Goal: Obtain resource: Download file/media

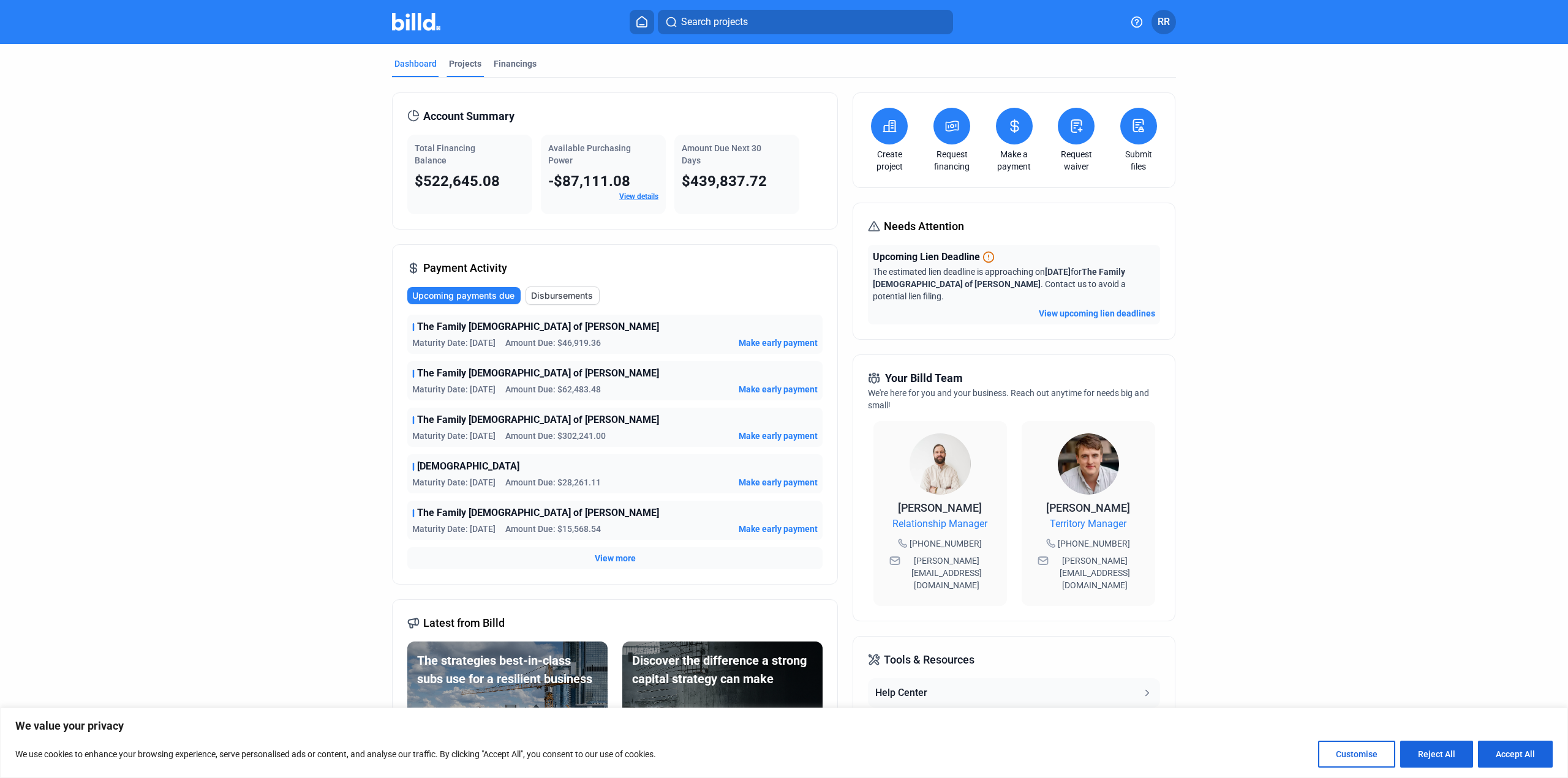
click at [467, 58] on div "Projects" at bounding box center [465, 63] width 33 height 13
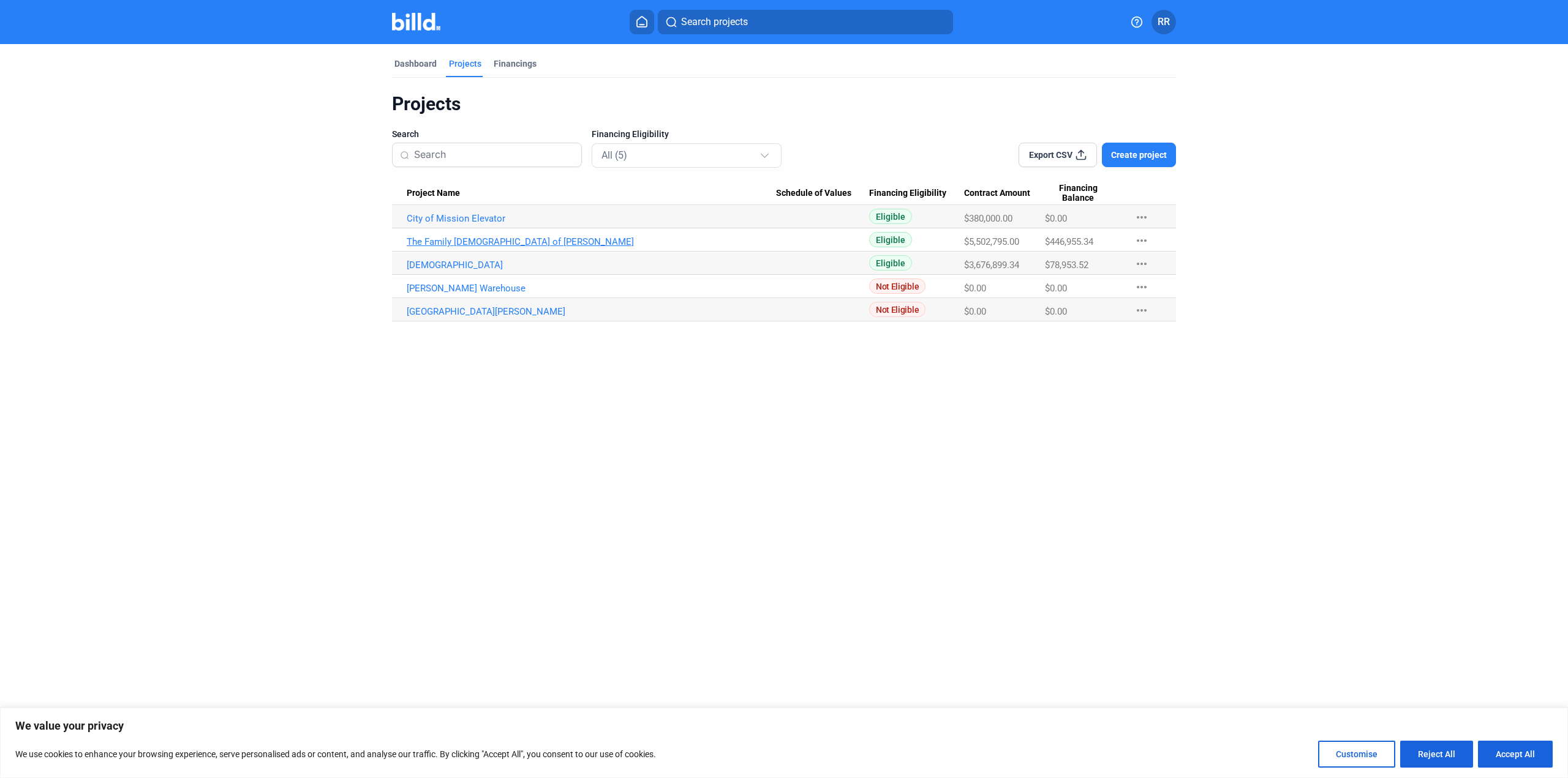
click at [458, 242] on link "The Family [DEMOGRAPHIC_DATA] of [PERSON_NAME]" at bounding box center [591, 241] width 369 height 11
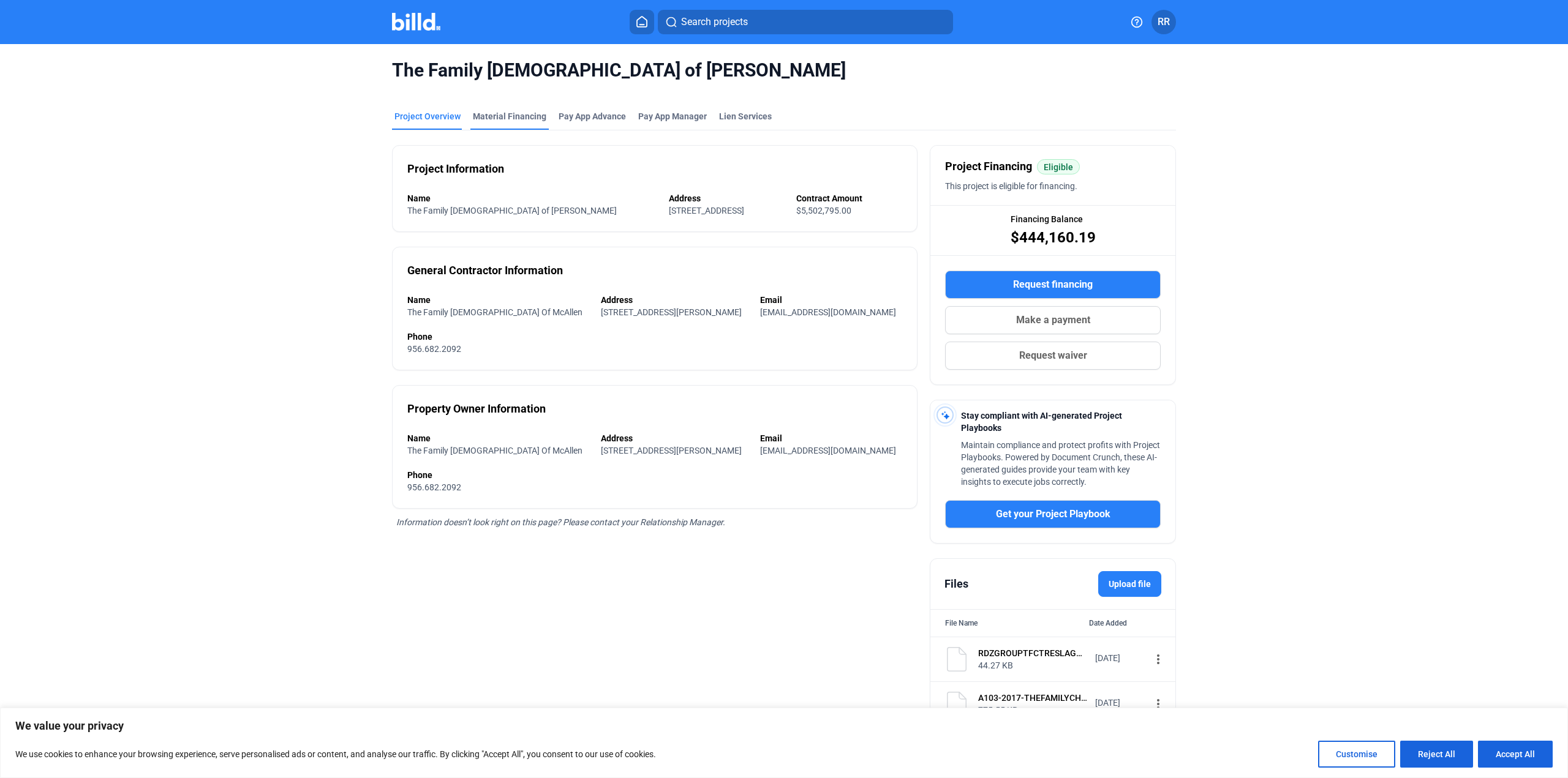
click at [515, 114] on div "Material Financing" at bounding box center [510, 116] width 73 height 13
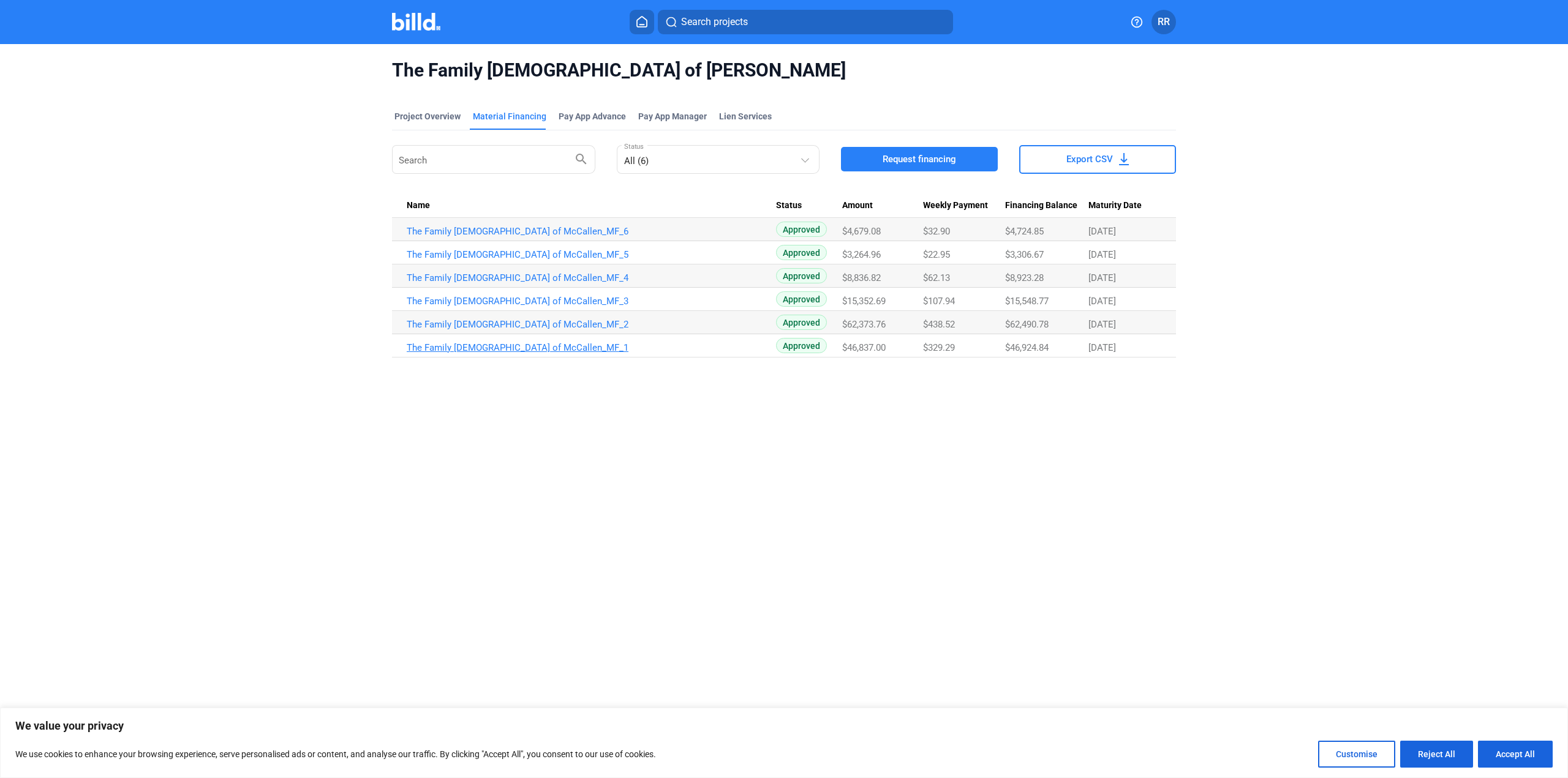
click at [503, 349] on link "The Family [DEMOGRAPHIC_DATA] of McCallen_MF_1" at bounding box center [591, 347] width 369 height 11
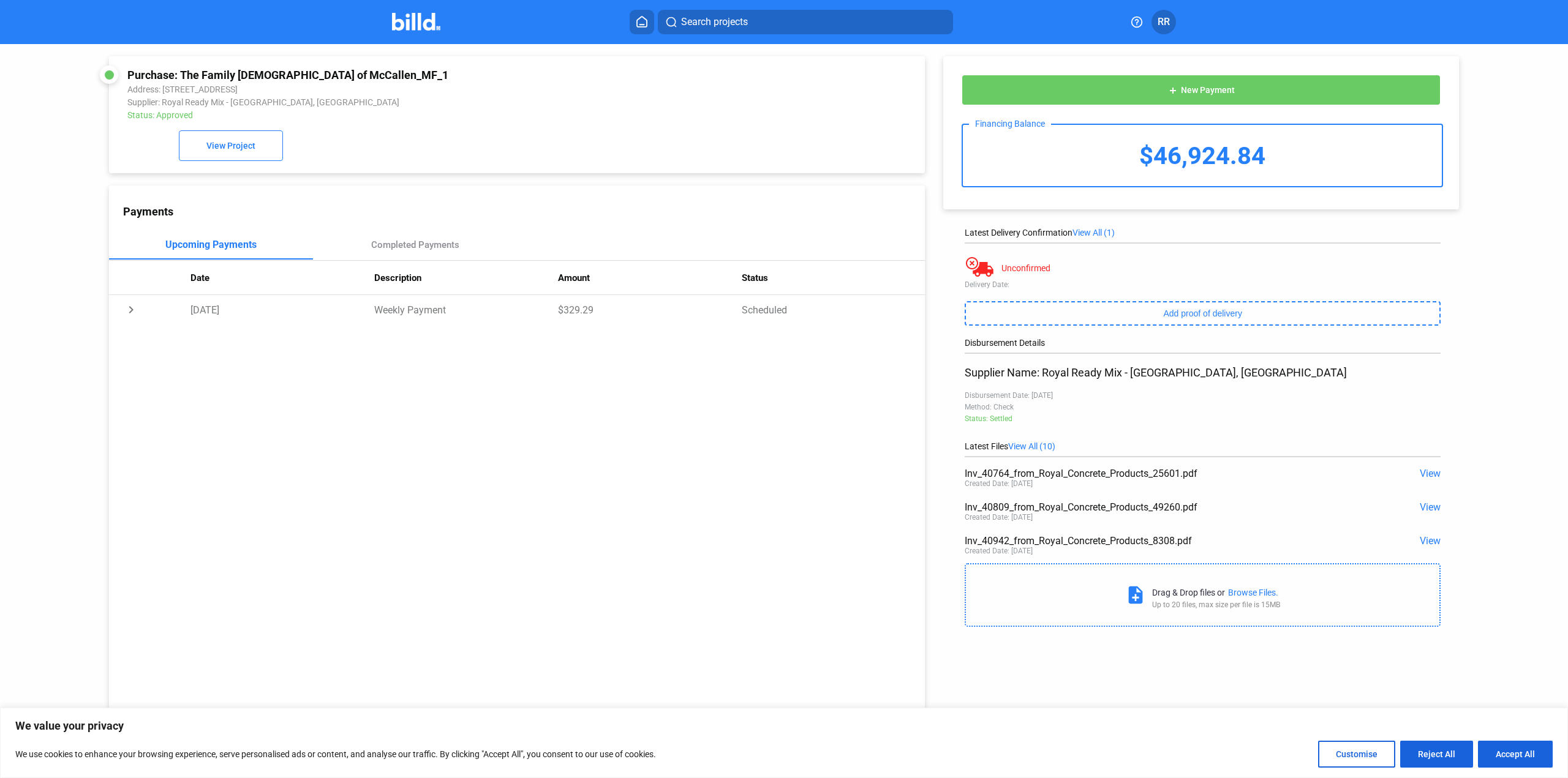
click at [1428, 469] on div "Inv_40764_from_Royal_Concrete_Products_25601.pdf View Created Date: [DATE]" at bounding box center [1202, 479] width 475 height 33
click at [1427, 474] on span "View" at bounding box center [1430, 474] width 21 height 12
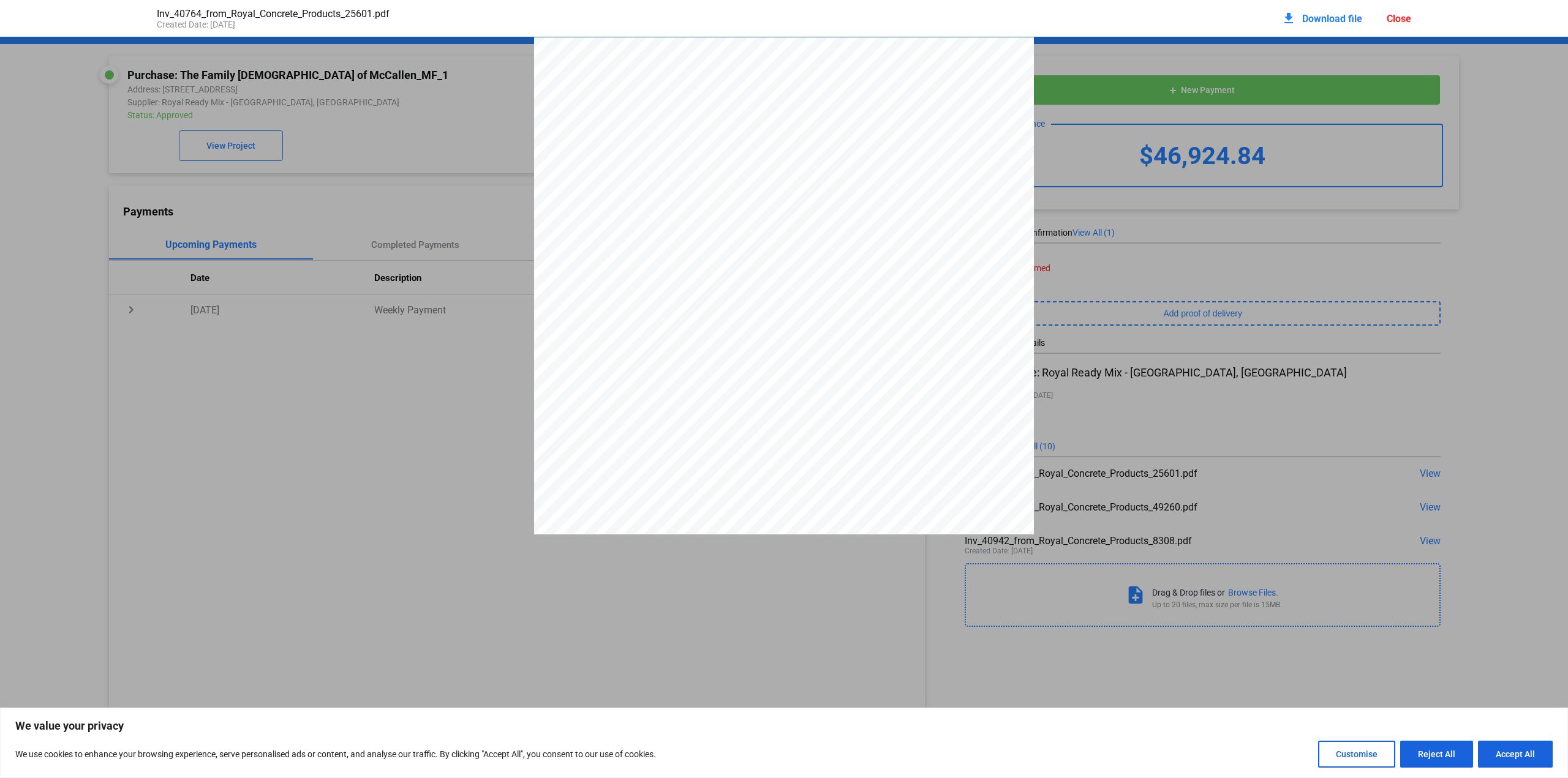
click at [1480, 354] on div "Invoice Date [DATE] Invoice # 40764 Bill To RDZ Group Enterprises LLC [STREET_A…" at bounding box center [784, 360] width 1568 height 646
click at [1402, 18] on div "Close" at bounding box center [1398, 18] width 24 height 12
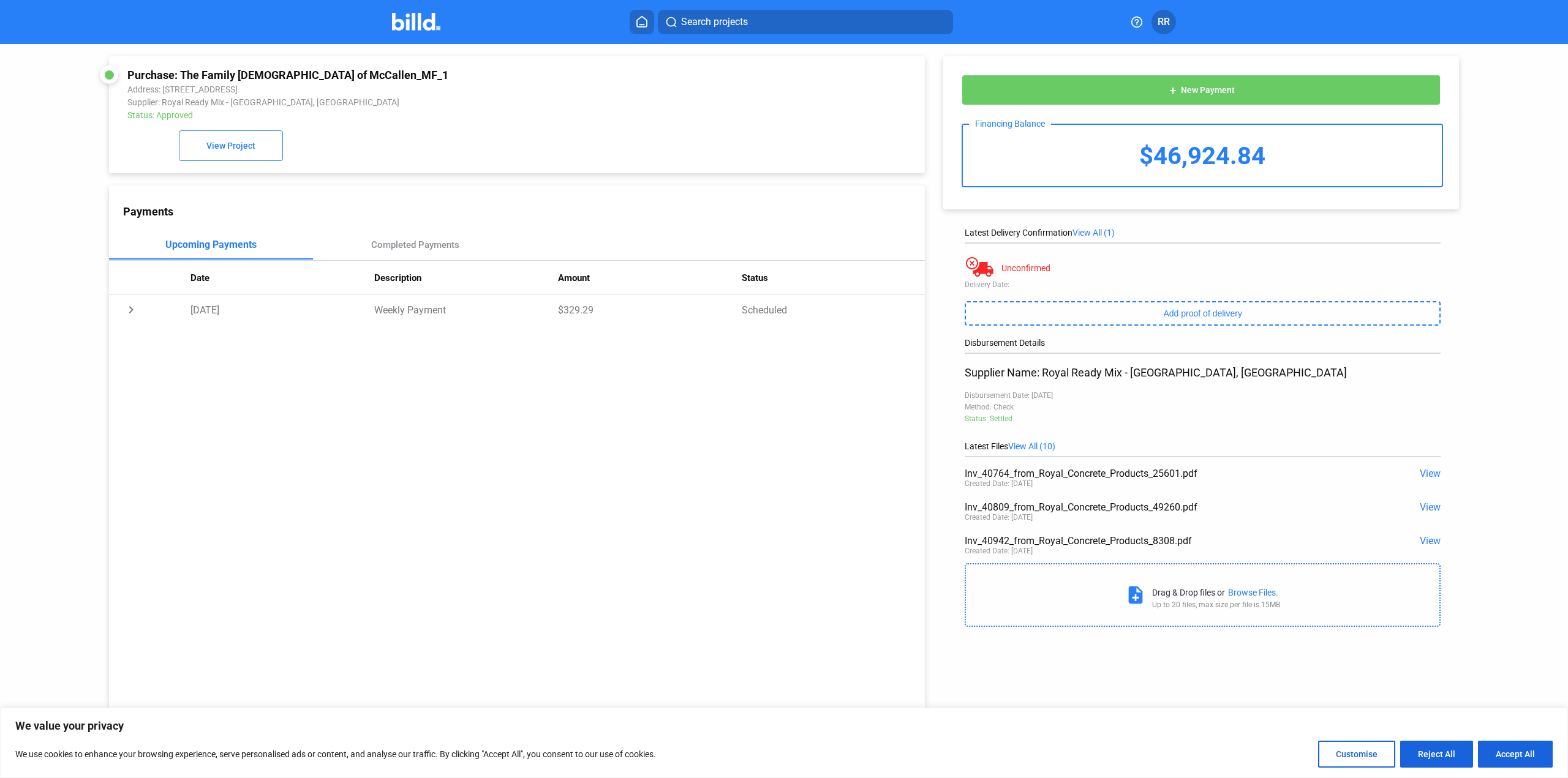
click at [1420, 539] on span "View" at bounding box center [1430, 541] width 21 height 12
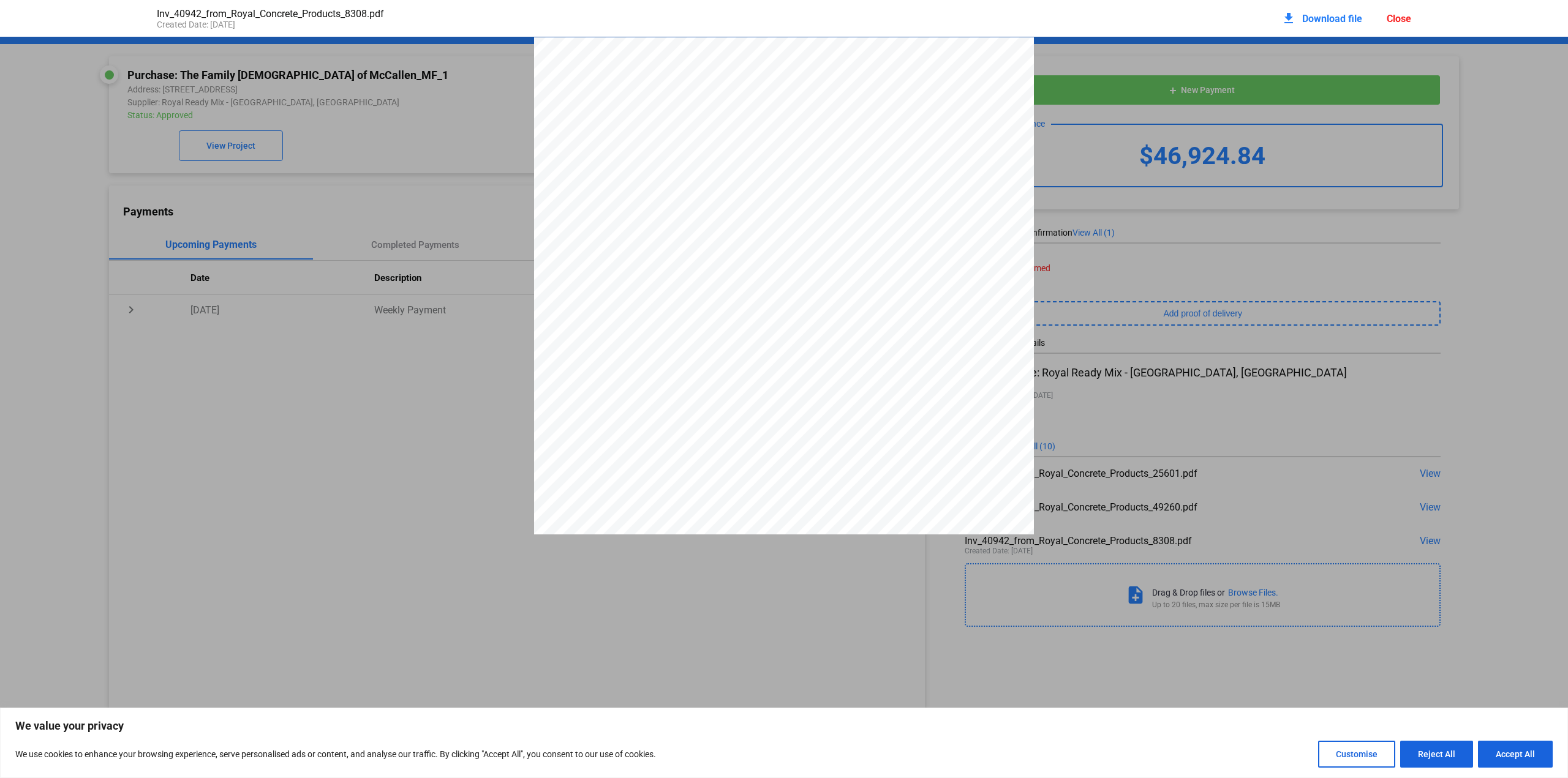
click at [1395, 18] on div "Close" at bounding box center [1398, 18] width 24 height 12
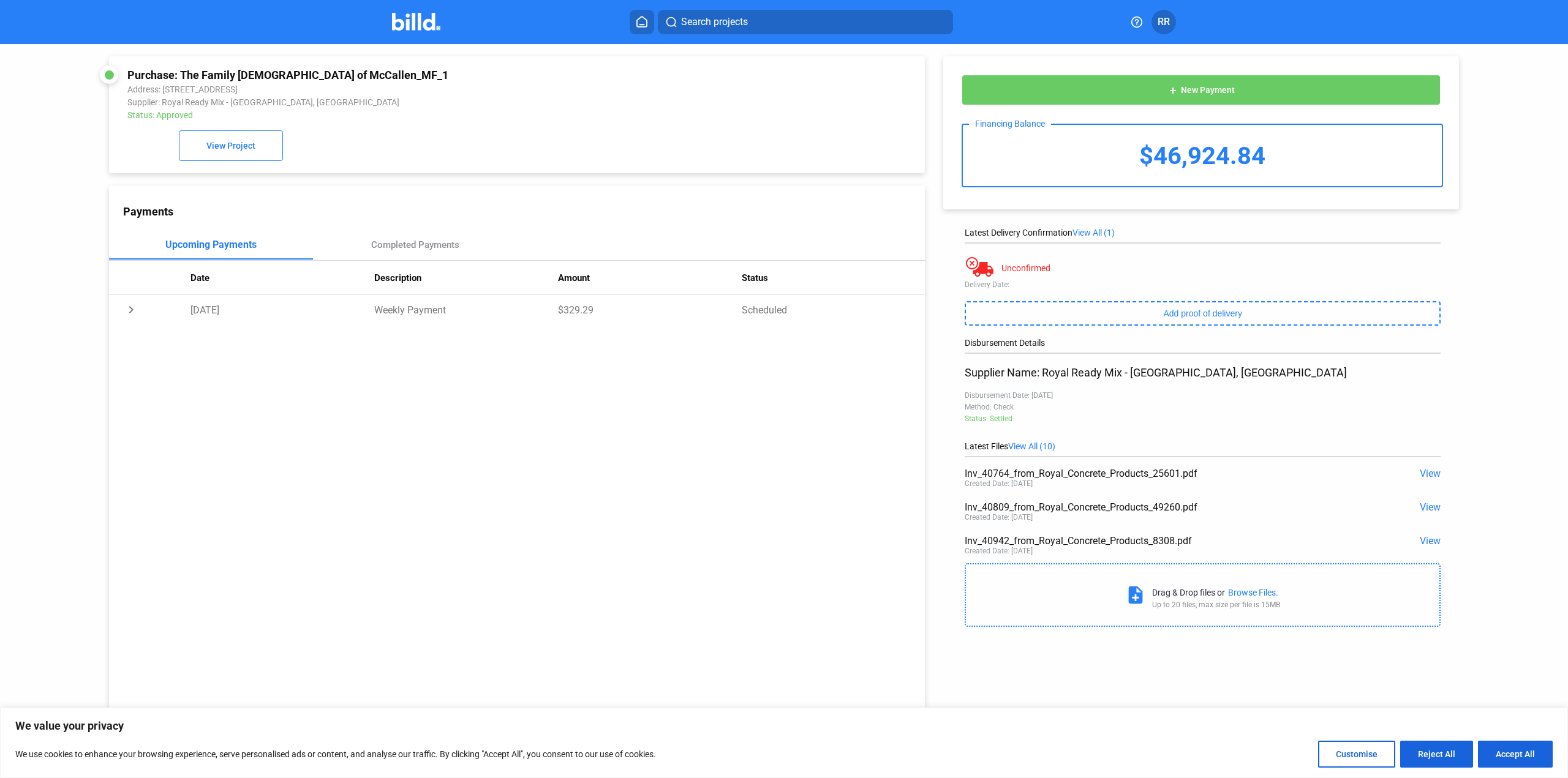
click at [1428, 507] on span "View" at bounding box center [1430, 507] width 21 height 12
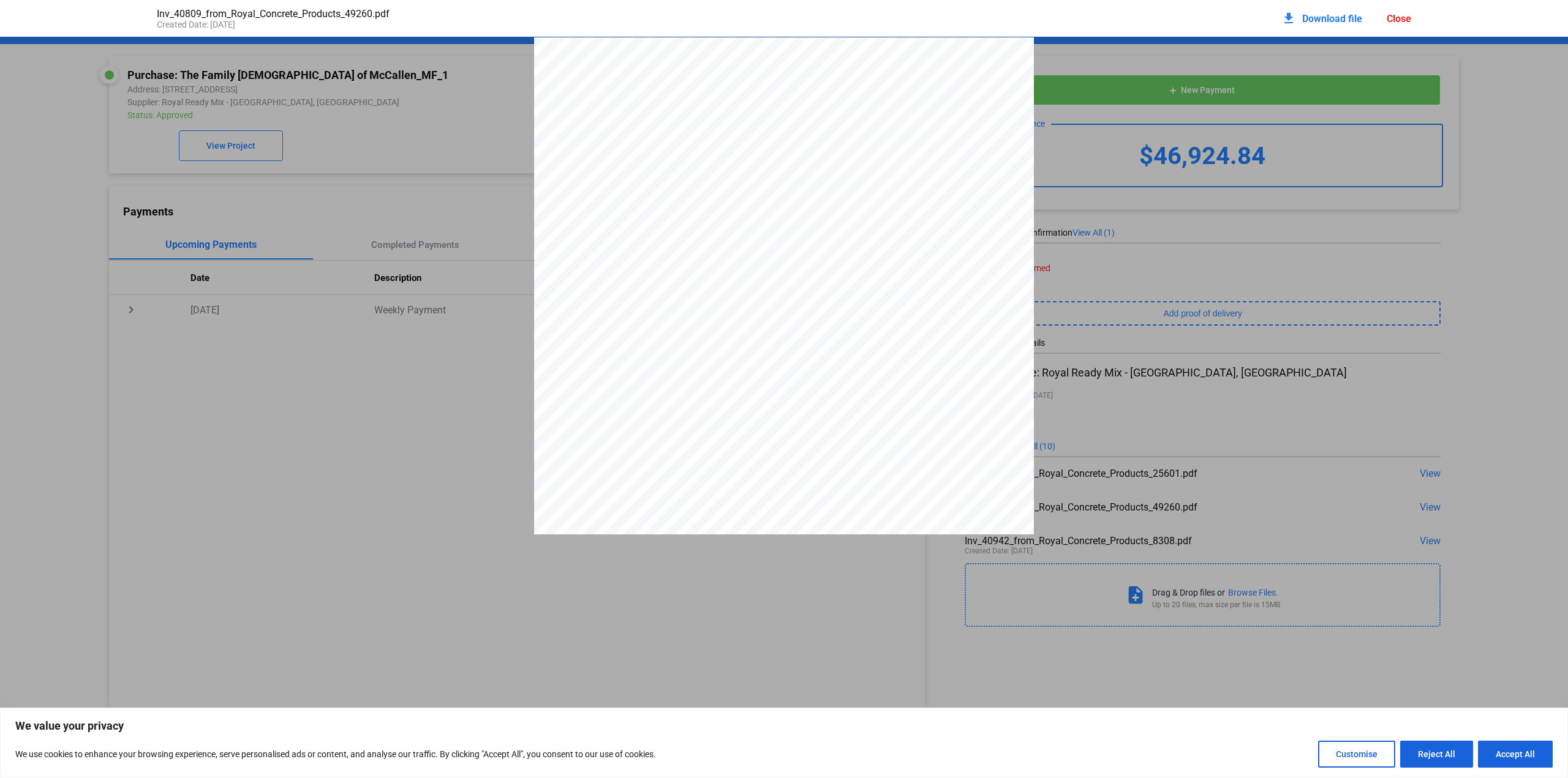
scroll to position [6, 0]
click at [1394, 13] on div "Close" at bounding box center [1398, 18] width 24 height 12
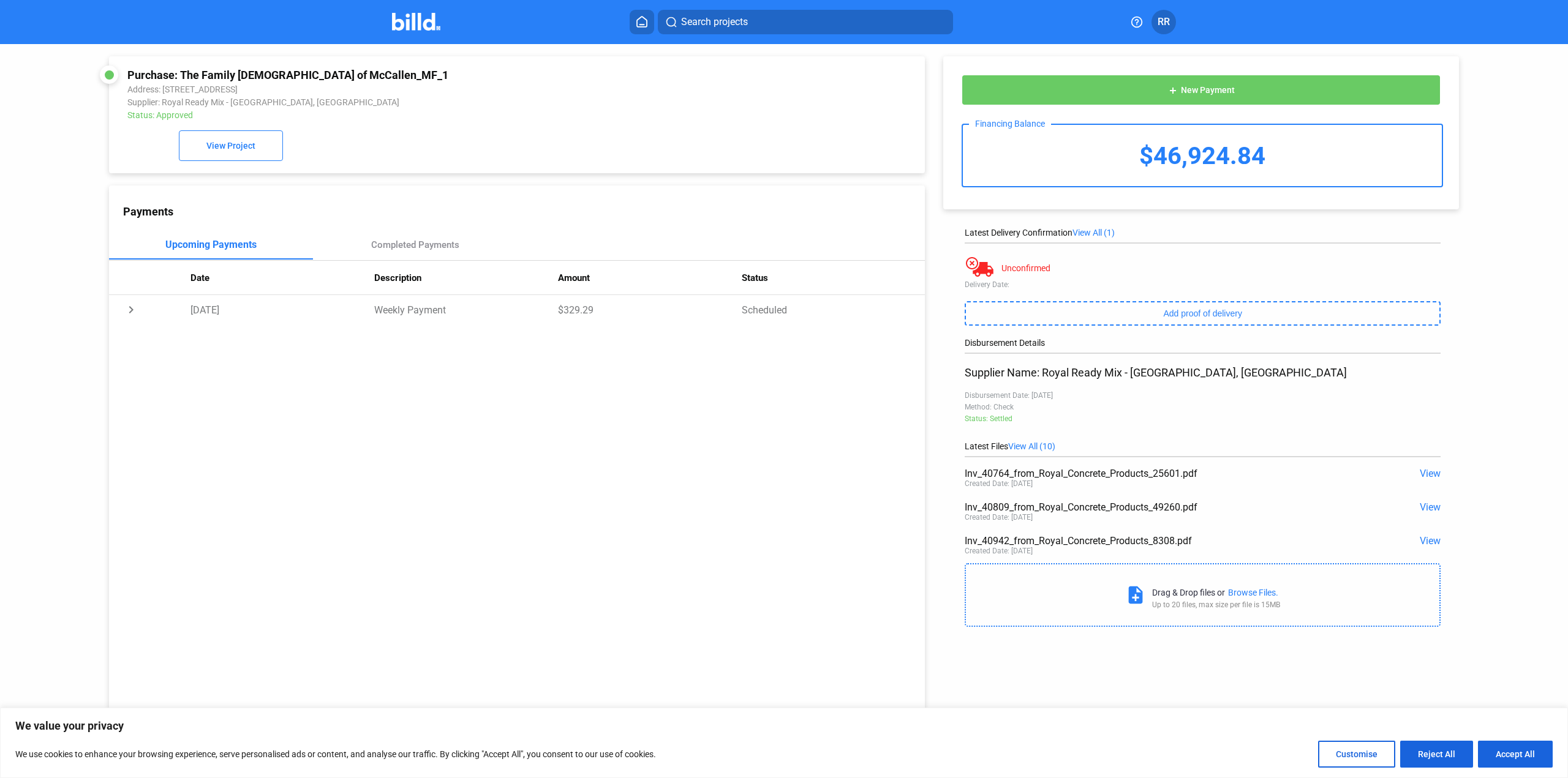
click at [1026, 449] on span "View All (10)" at bounding box center [1031, 446] width 48 height 10
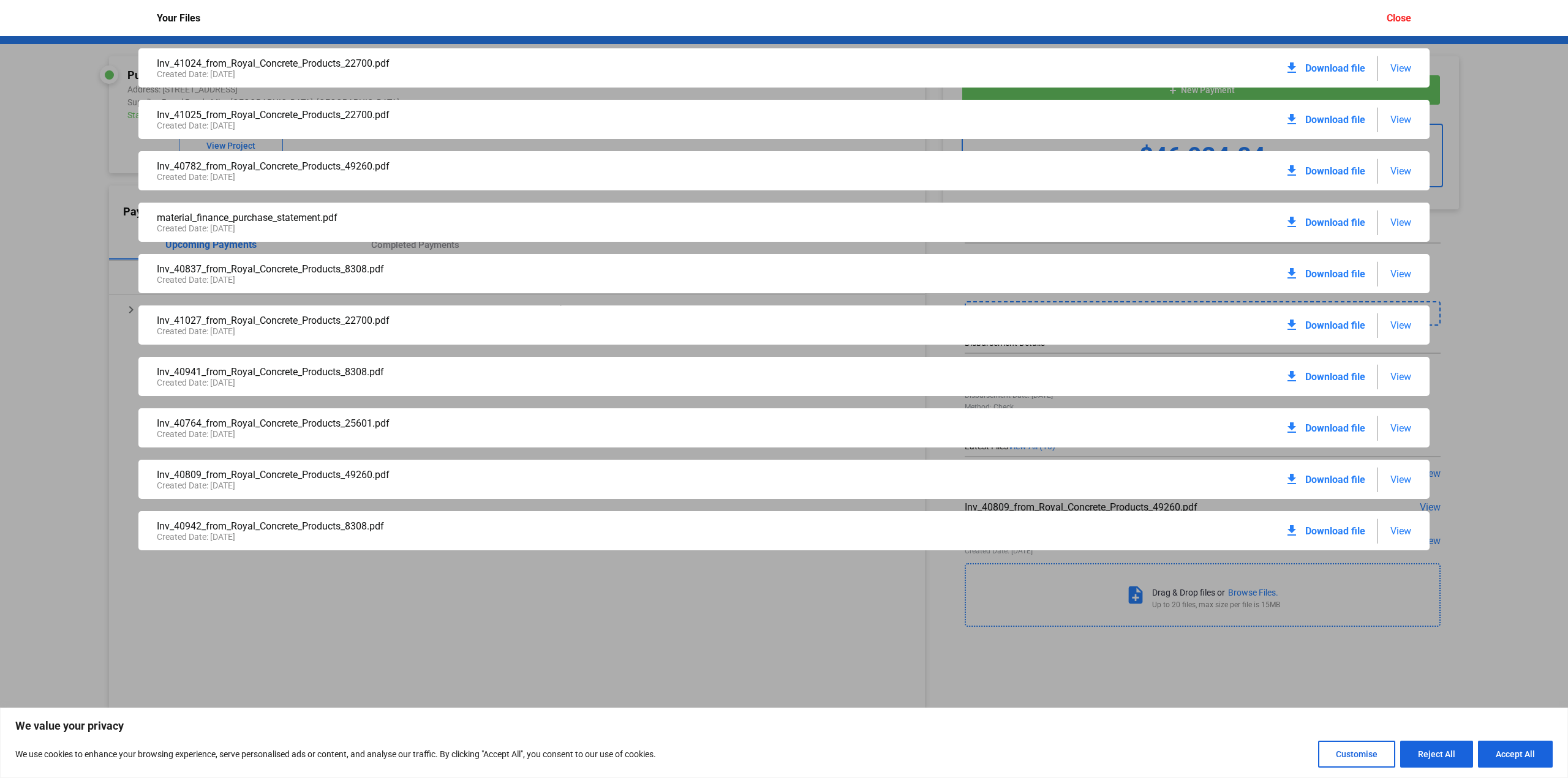
click at [1404, 223] on span "View" at bounding box center [1400, 223] width 21 height 12
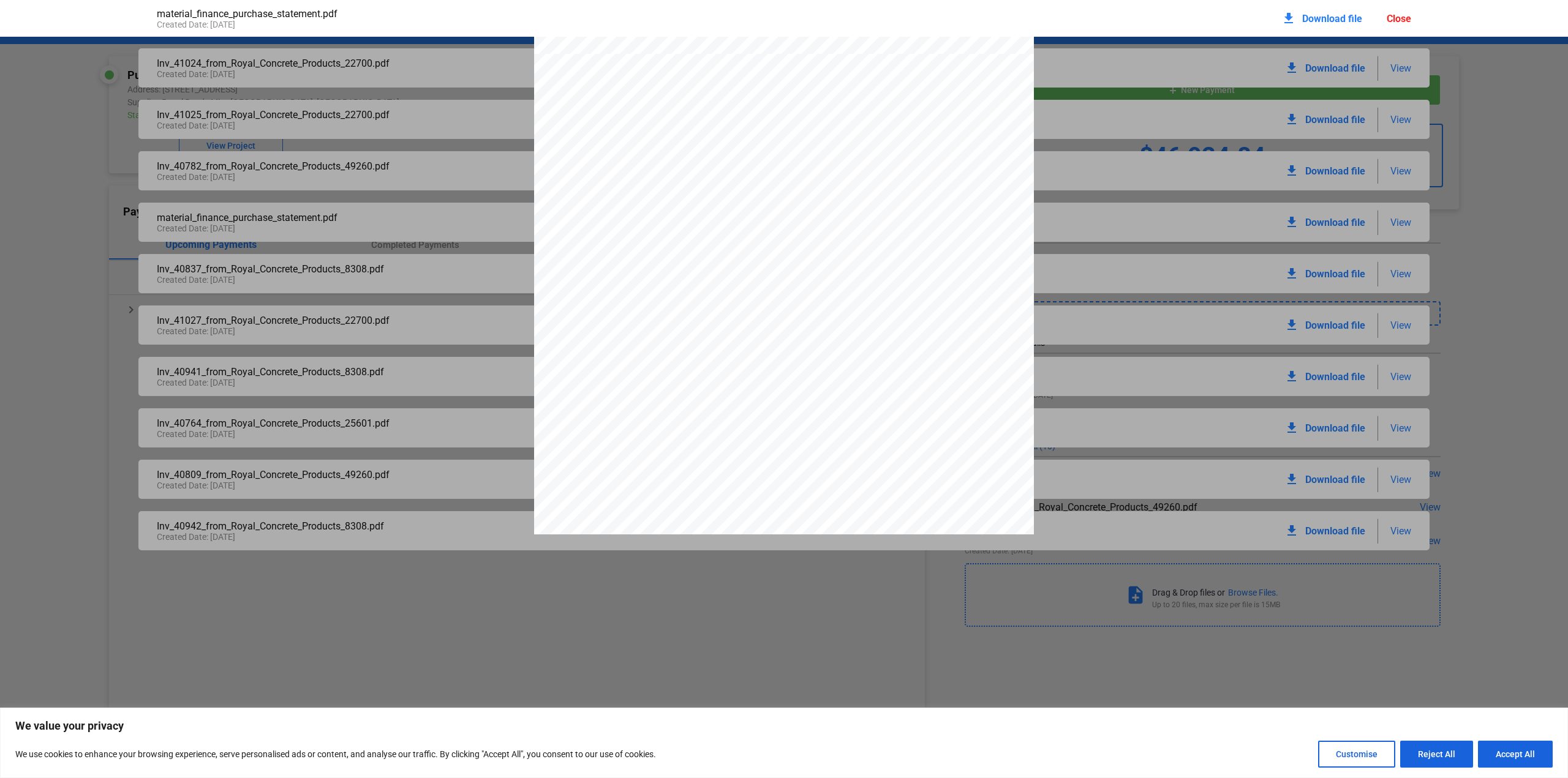
scroll to position [5271, 0]
click at [1344, 15] on span "Download file" at bounding box center [1332, 18] width 60 height 12
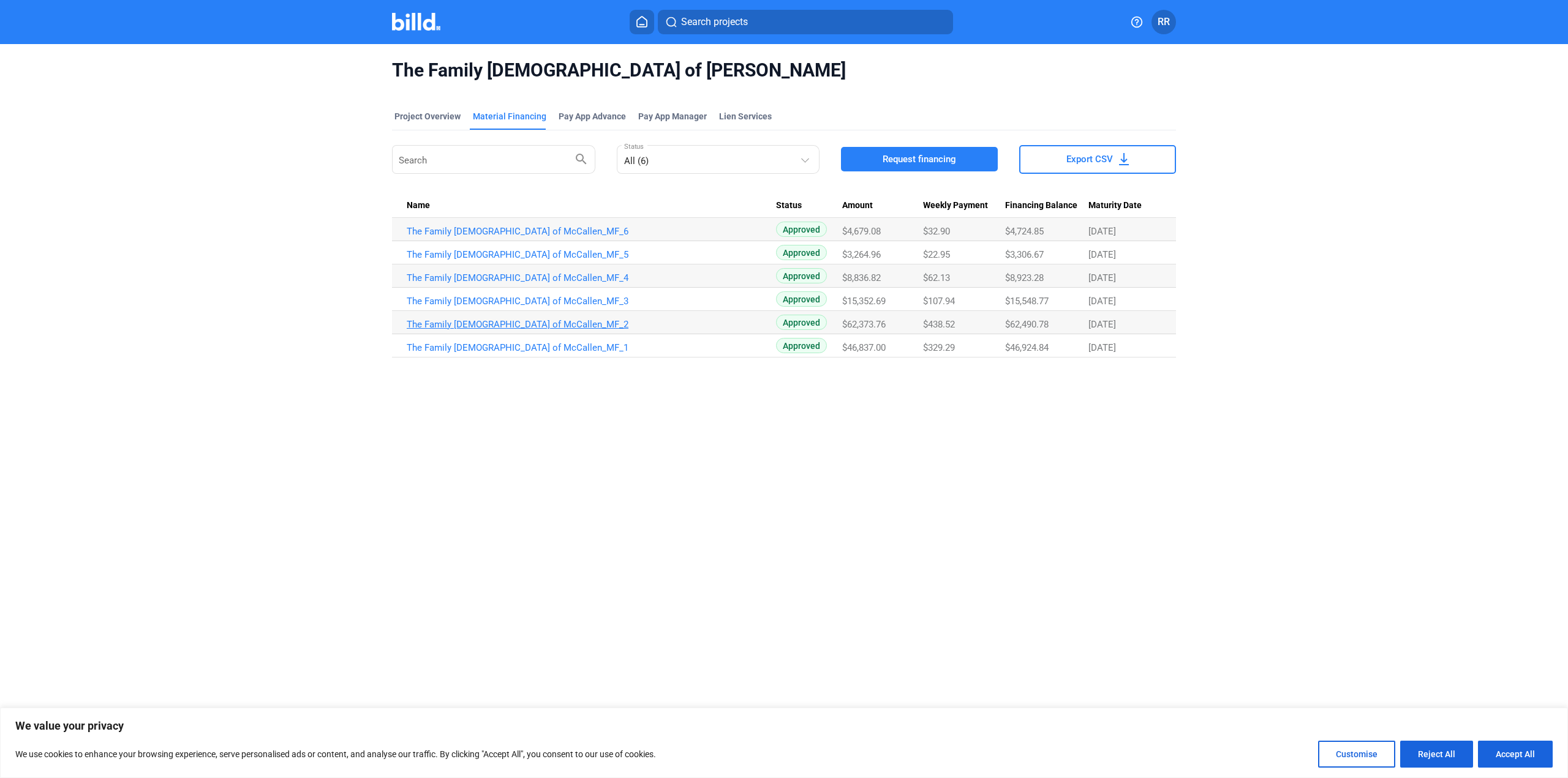
click at [531, 320] on link "The Family [DEMOGRAPHIC_DATA] of McCallen_MF_2" at bounding box center [591, 324] width 369 height 11
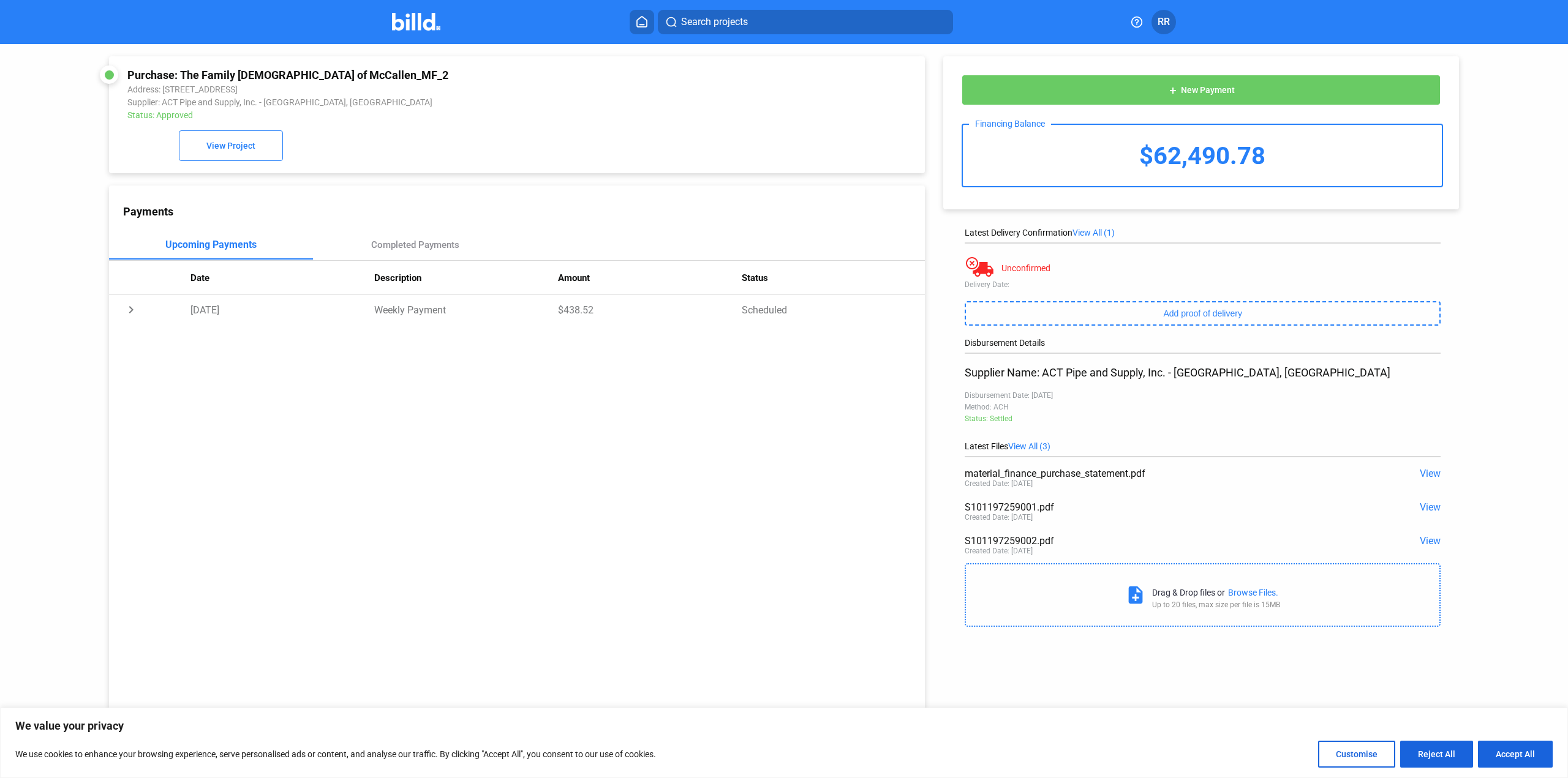
click at [1424, 474] on span "View" at bounding box center [1430, 474] width 21 height 12
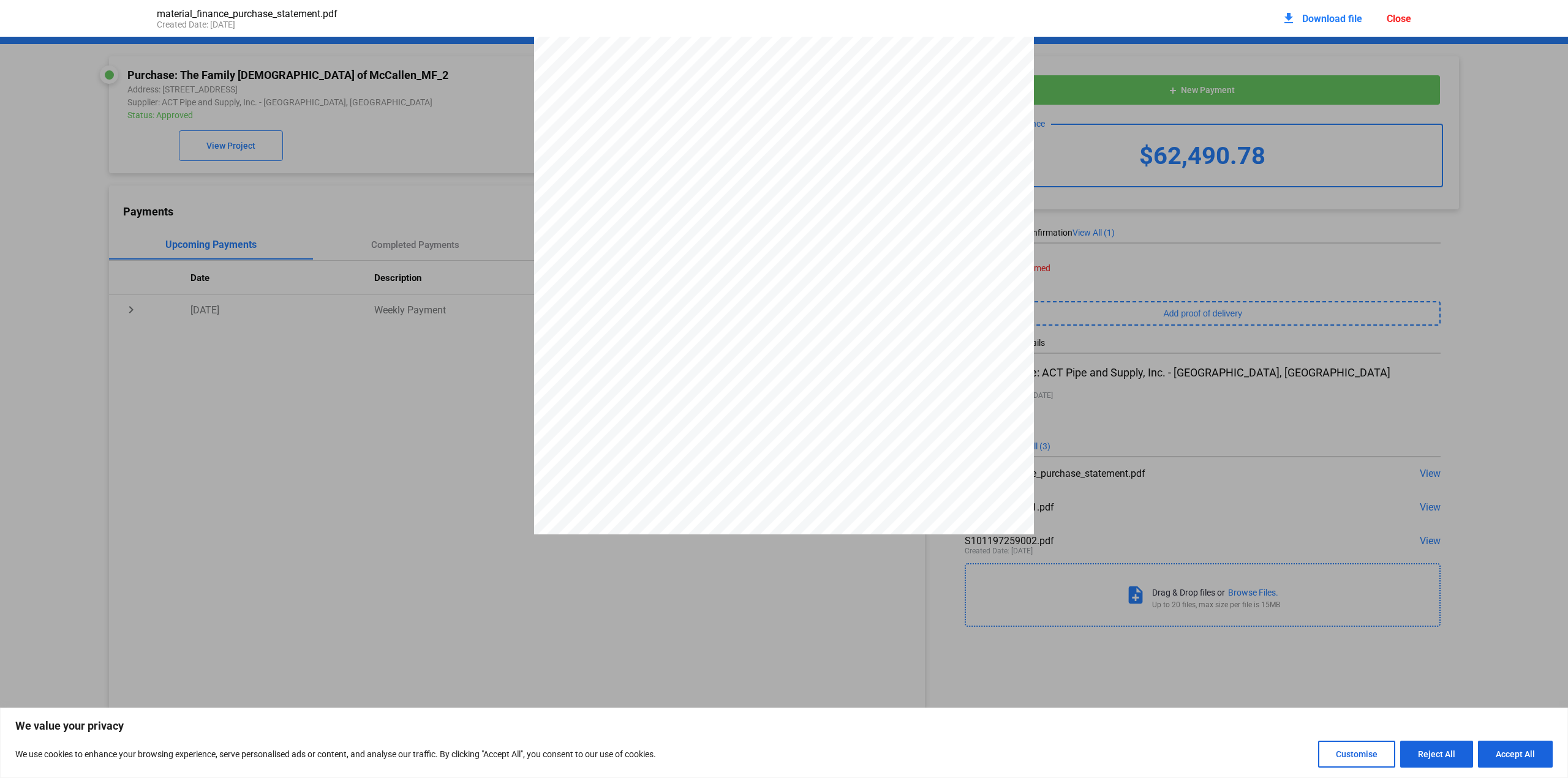
scroll to position [2088, 0]
click at [1330, 18] on span "Download file" at bounding box center [1332, 18] width 60 height 12
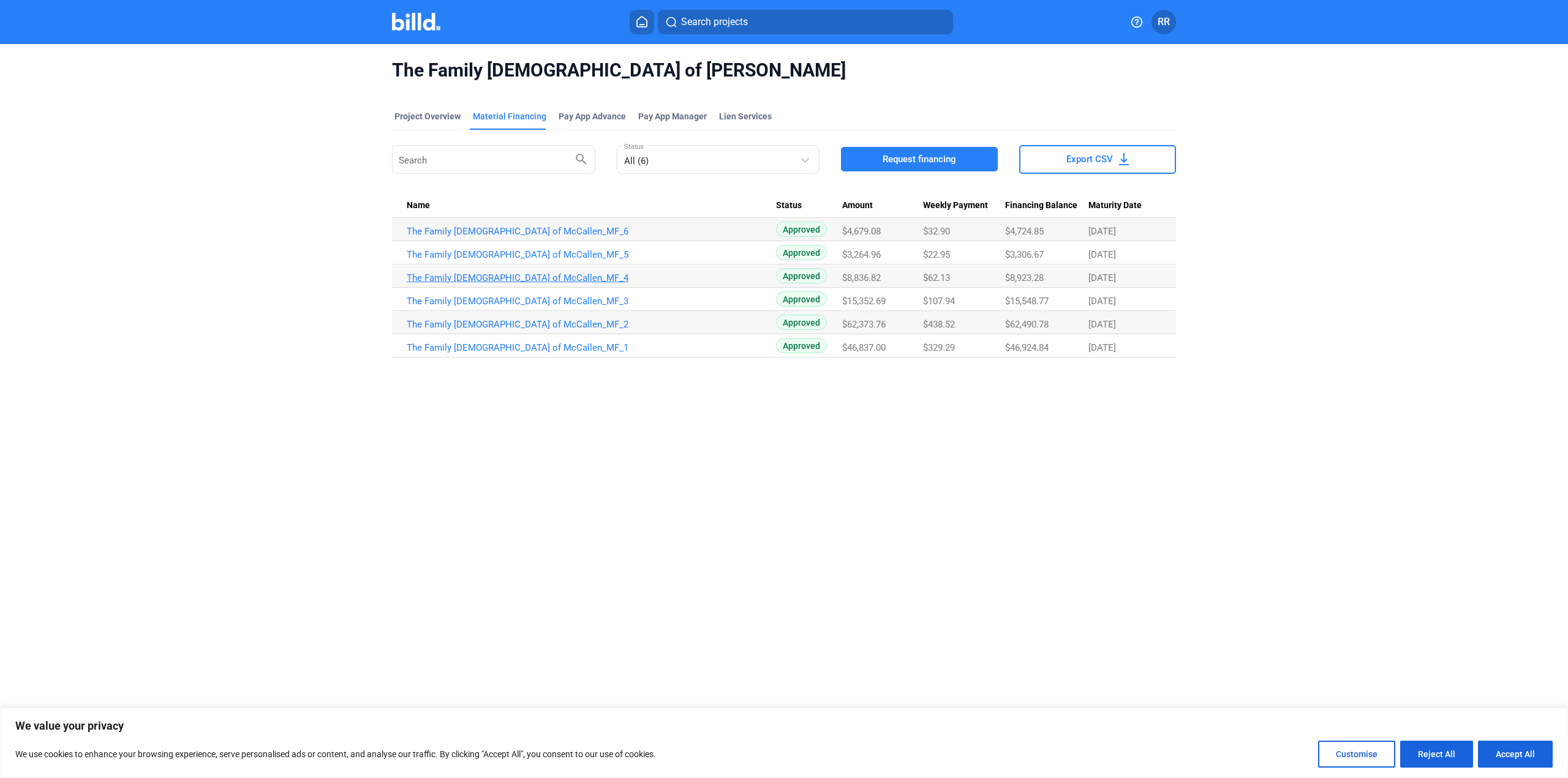
click at [486, 276] on link "The Family [DEMOGRAPHIC_DATA] of McCallen_MF_4" at bounding box center [591, 278] width 369 height 11
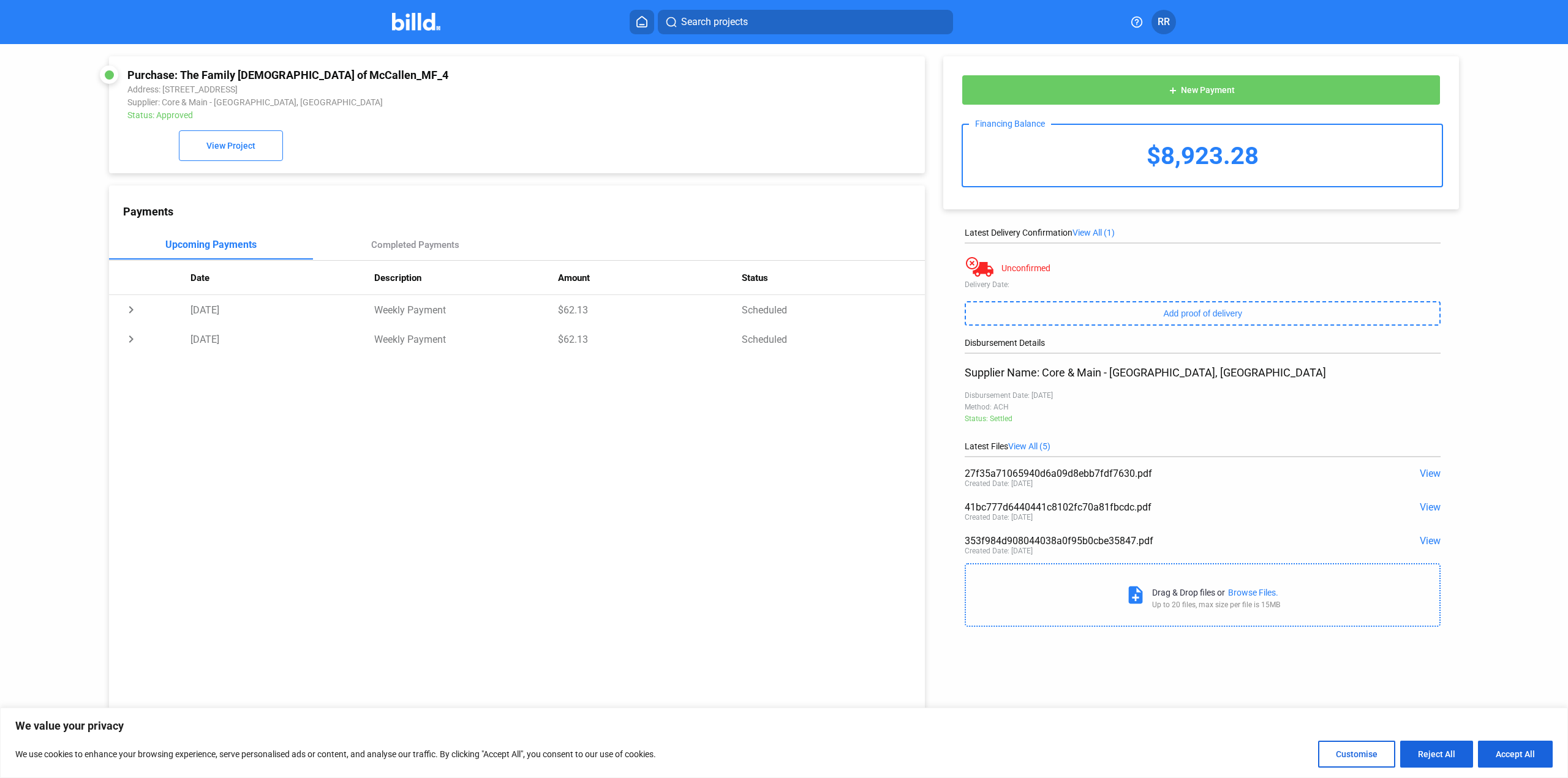
click at [1024, 447] on span "View All (5)" at bounding box center [1028, 446] width 43 height 10
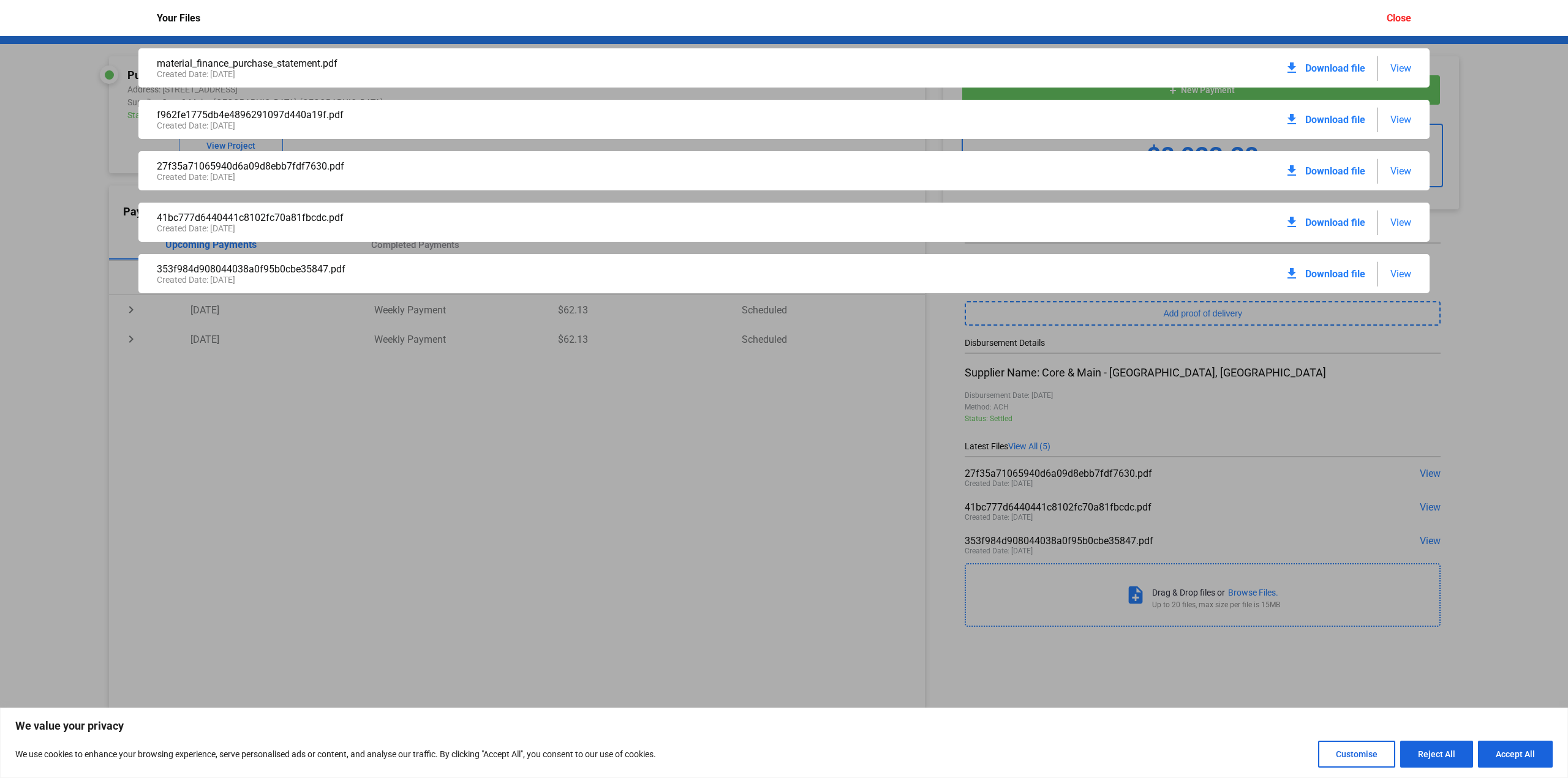
click at [1315, 68] on span "Download file" at bounding box center [1335, 68] width 60 height 12
drag, startPoint x: 1521, startPoint y: 80, endPoint x: 1510, endPoint y: 70, distance: 14.9
click at [1519, 78] on div "material_finance_purchase_statement.pdf Created Date: [DATE] download Download …" at bounding box center [784, 407] width 1568 height 742
